Goal: Transaction & Acquisition: Subscribe to service/newsletter

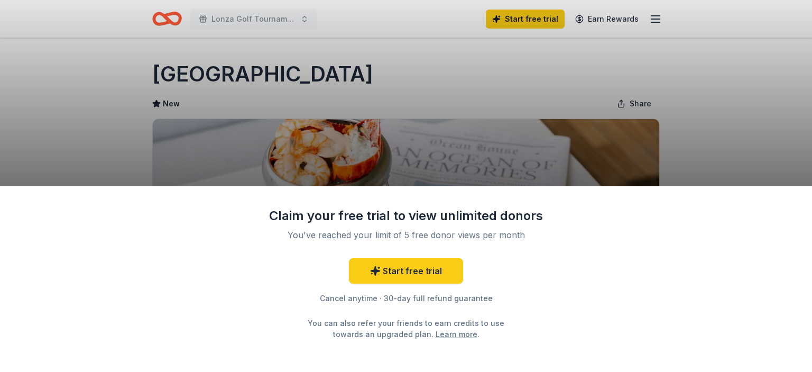
click at [104, 83] on div "Claim your free trial to view unlimited donors You've reached your limit of 5 f…" at bounding box center [406, 186] width 812 height 372
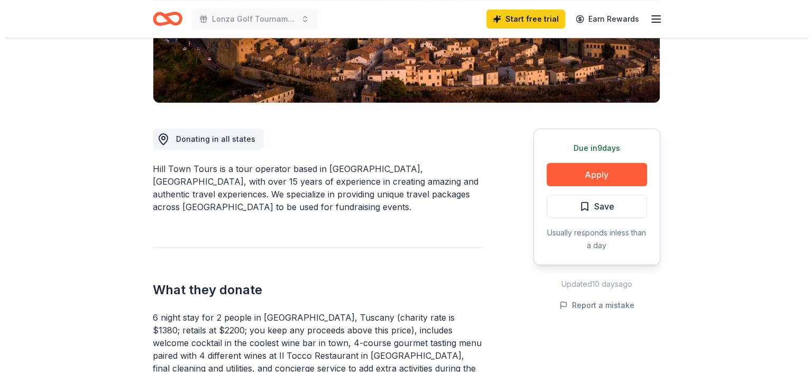
scroll to position [317, 0]
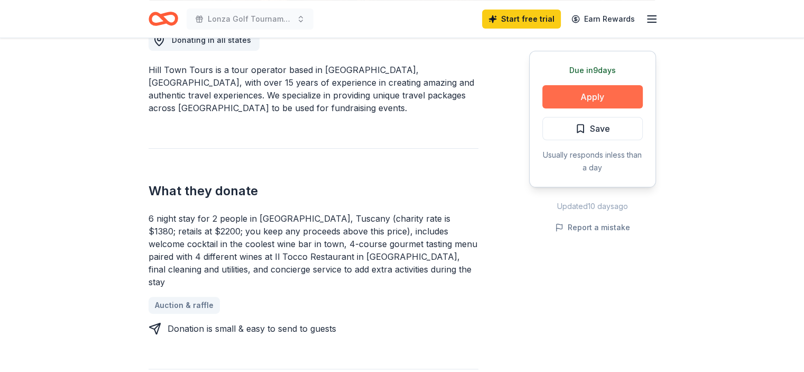
click at [577, 103] on button "Apply" at bounding box center [592, 96] width 100 height 23
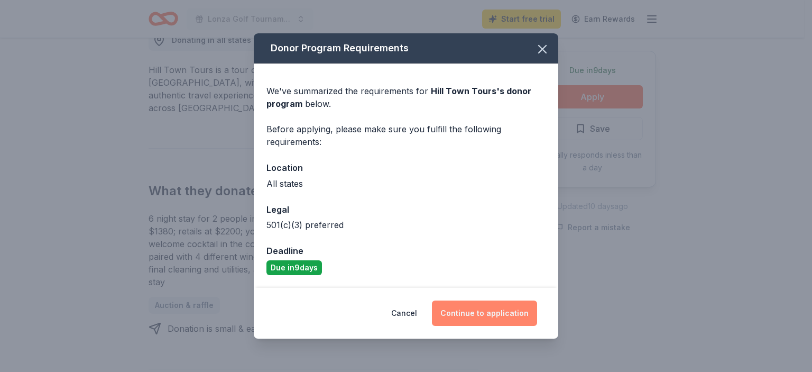
click at [462, 313] on button "Continue to application" at bounding box center [484, 312] width 105 height 25
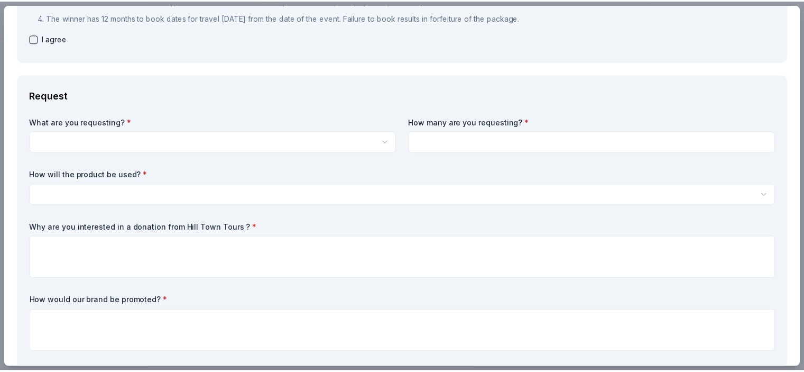
scroll to position [0, 0]
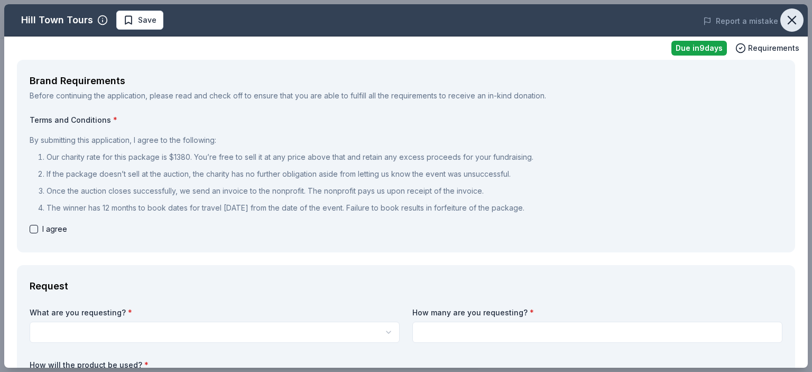
click at [784, 20] on icon "button" at bounding box center [791, 20] width 15 height 15
